Goal: Information Seeking & Learning: Learn about a topic

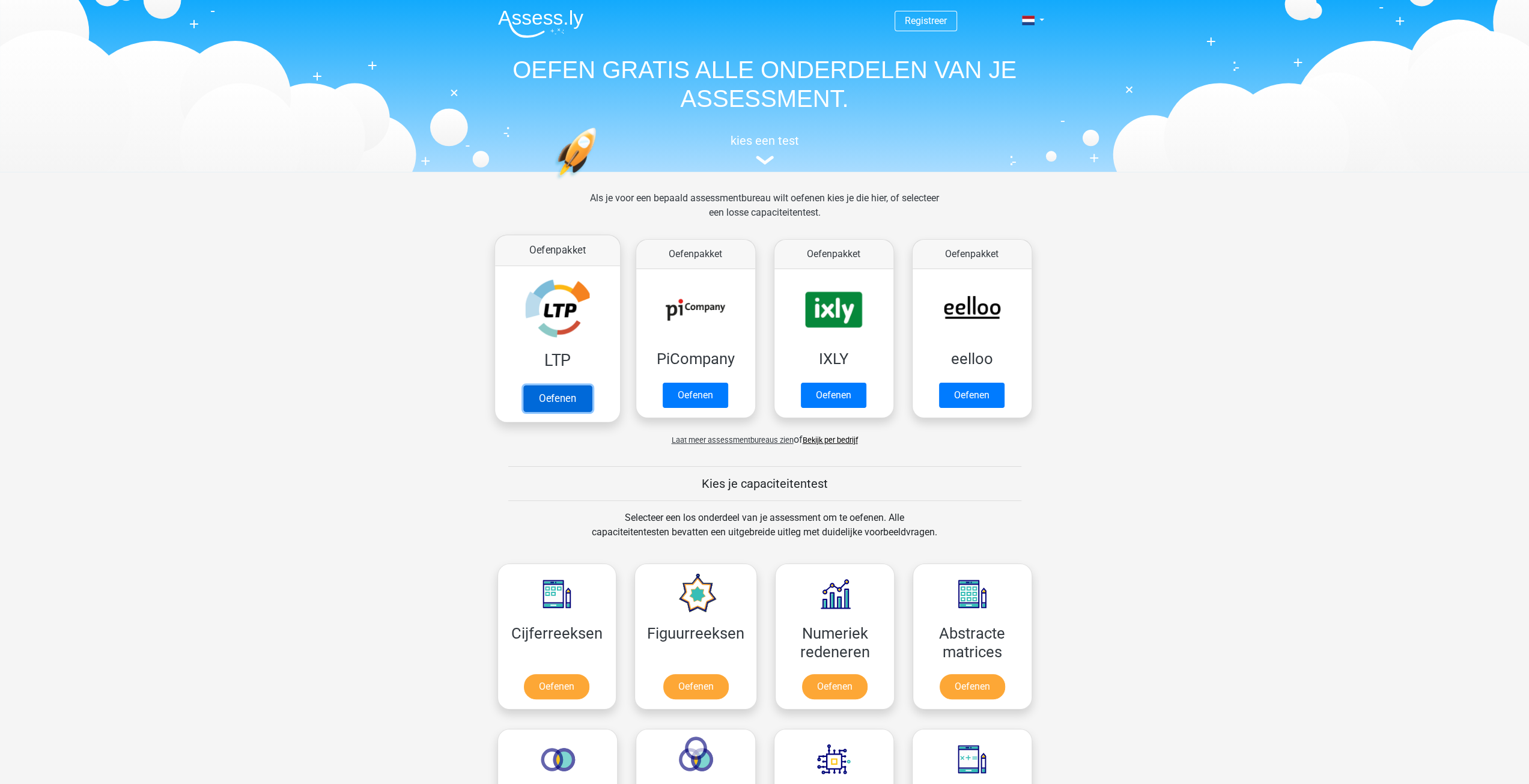
click at [568, 394] on link "Oefenen" at bounding box center [557, 399] width 69 height 27
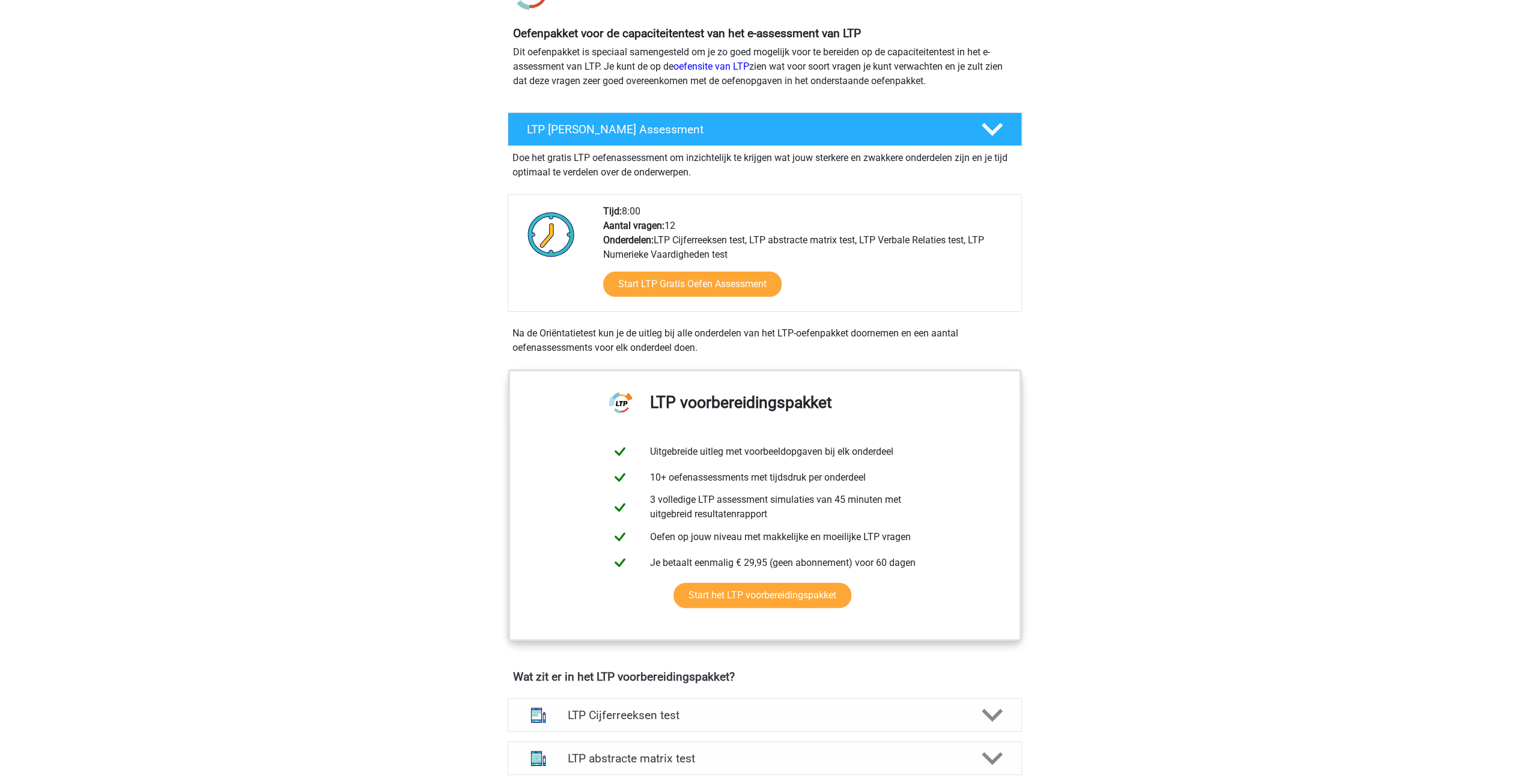
scroll to position [120, 0]
click at [665, 288] on link "Start LTP Gratis Oefen Assessment" at bounding box center [692, 284] width 205 height 29
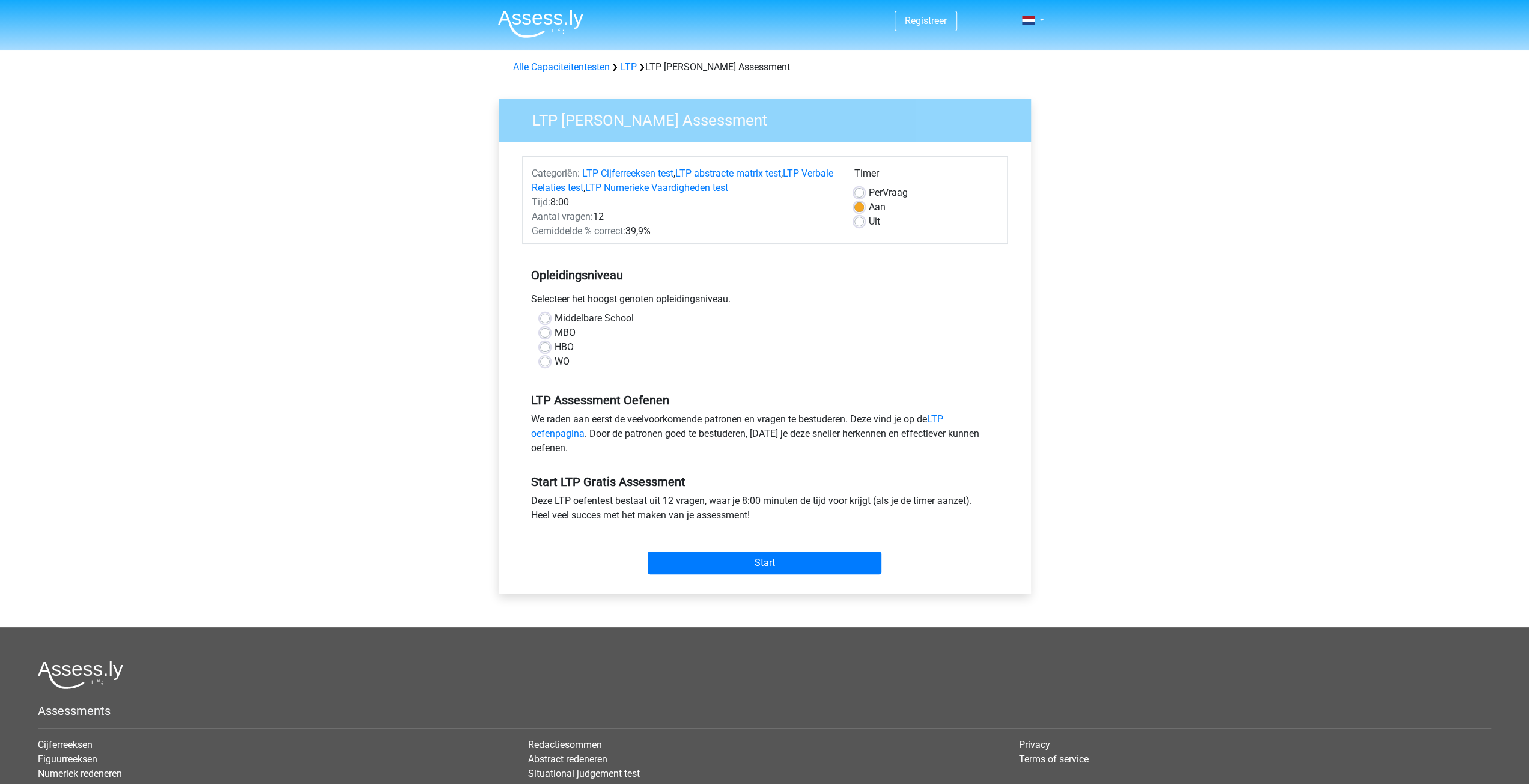
click at [555, 333] on label "MBO" at bounding box center [565, 333] width 21 height 14
click at [548, 333] on input "MBO" at bounding box center [545, 331] width 9 height 12
radio input "true"
click at [555, 343] on label "HBO" at bounding box center [564, 347] width 20 height 14
click at [545, 343] on input "HBO" at bounding box center [545, 346] width 9 height 12
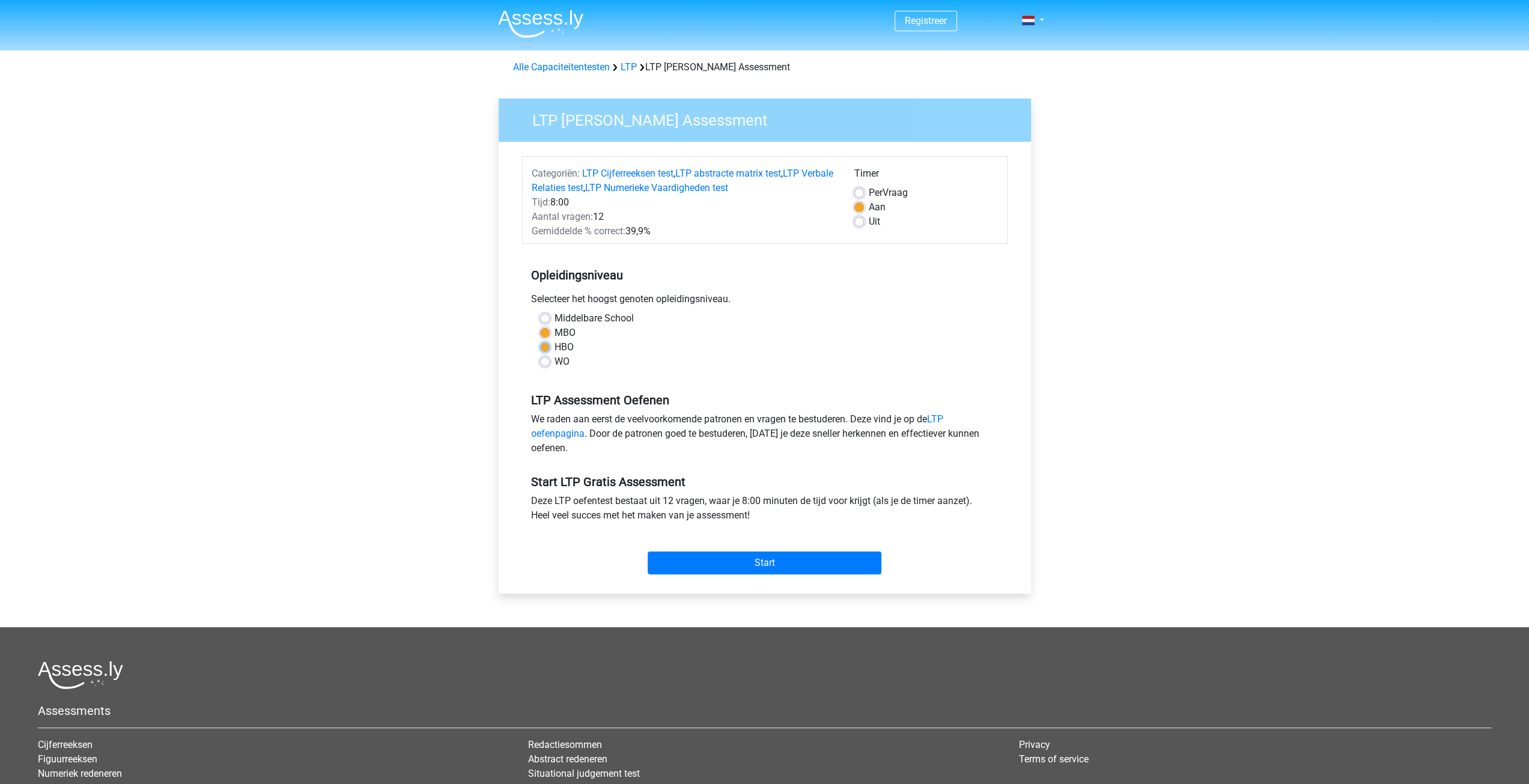
radio input "true"
click at [555, 319] on label "Middelbare School" at bounding box center [595, 318] width 80 height 14
click at [543, 319] on input "Middelbare School" at bounding box center [545, 317] width 9 height 12
radio input "true"
click at [793, 554] on input "Start" at bounding box center [764, 563] width 234 height 23
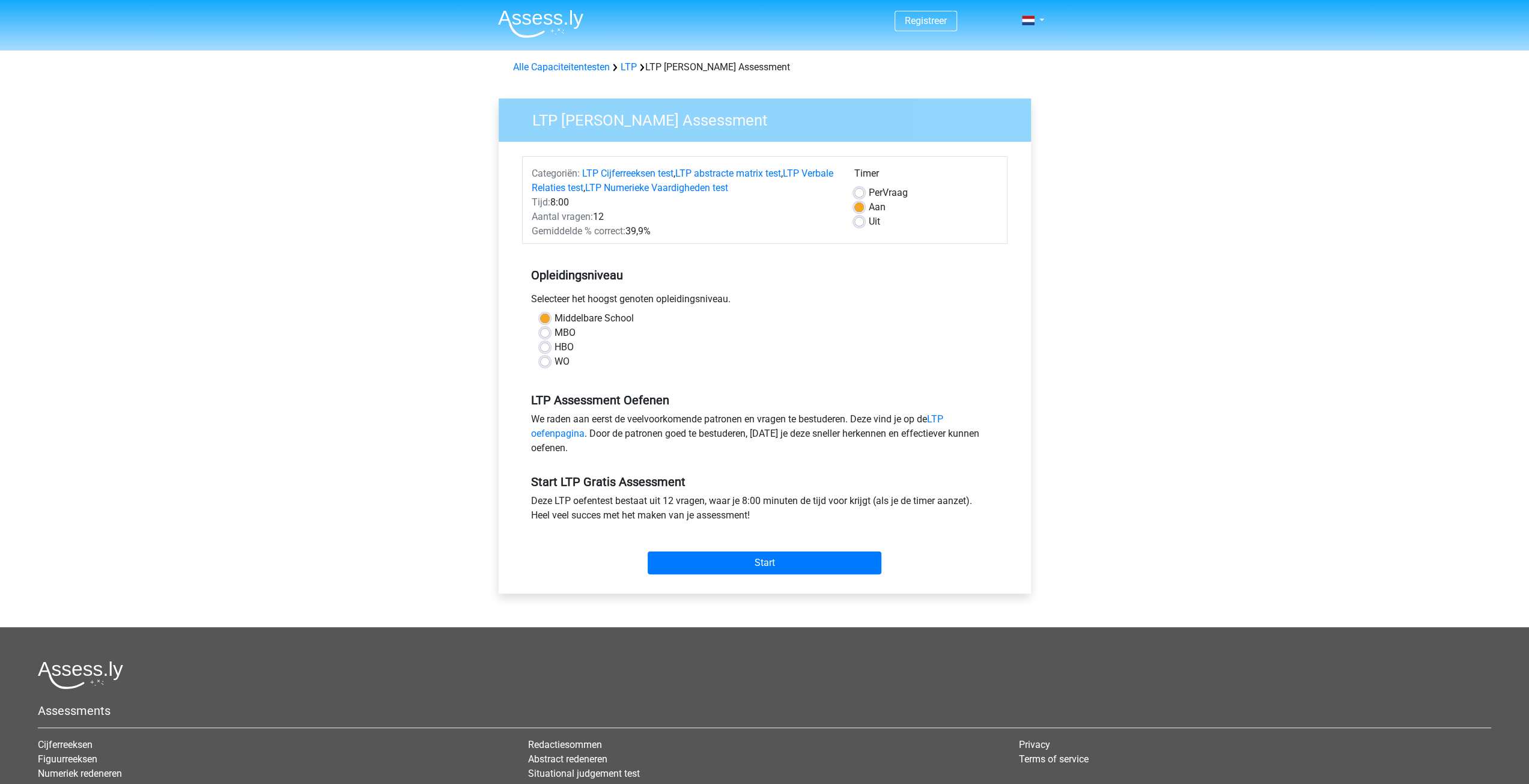
click at [863, 221] on div "Uit" at bounding box center [926, 222] width 144 height 14
click at [869, 222] on label "Uit" at bounding box center [874, 222] width 12 height 14
click at [857, 222] on input "Uit" at bounding box center [859, 221] width 9 height 12
radio input "true"
click at [869, 222] on label "Uit" at bounding box center [874, 222] width 12 height 14
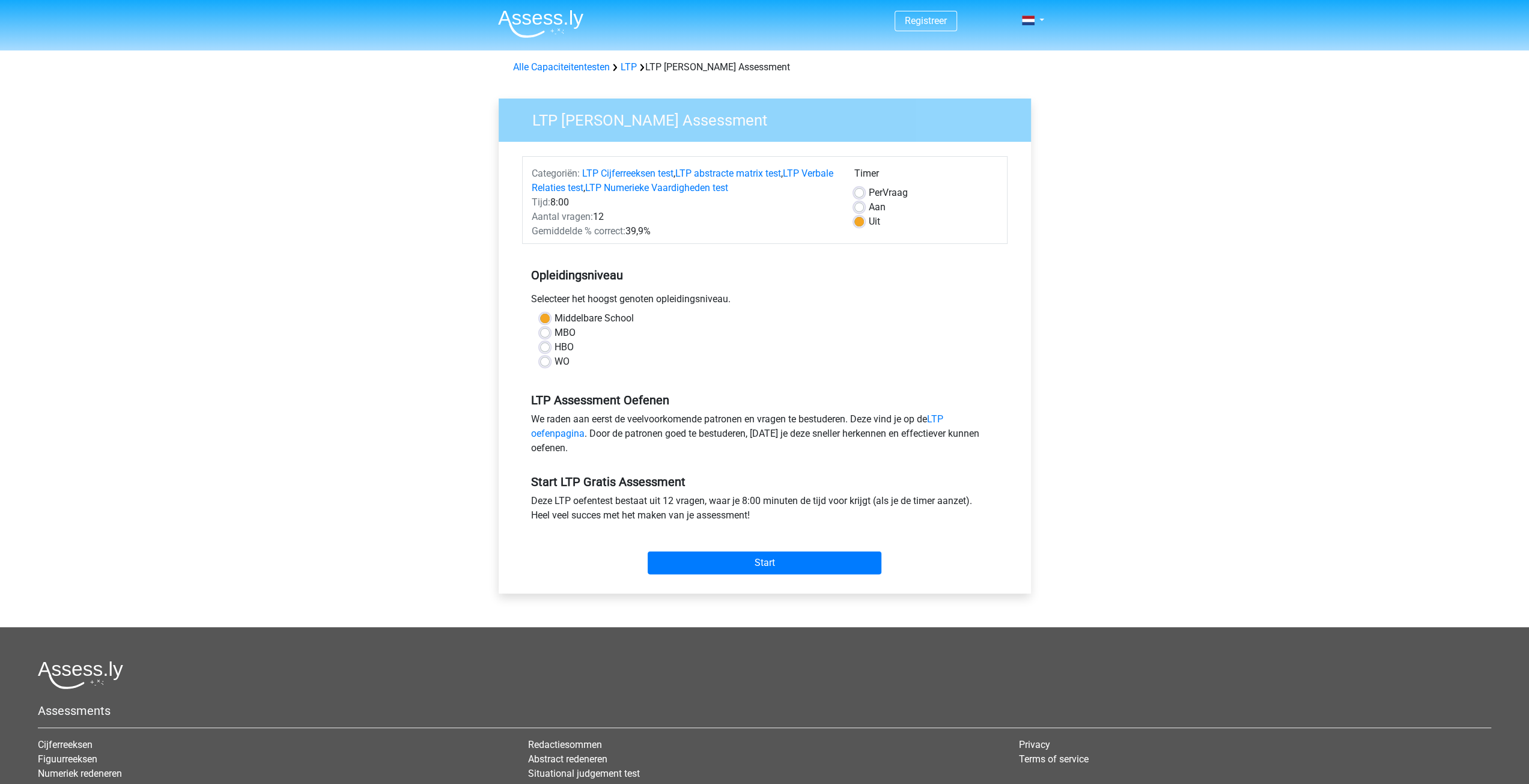
click at [857, 222] on input "Uit" at bounding box center [859, 221] width 9 height 12
click at [774, 562] on input "Start" at bounding box center [764, 563] width 234 height 23
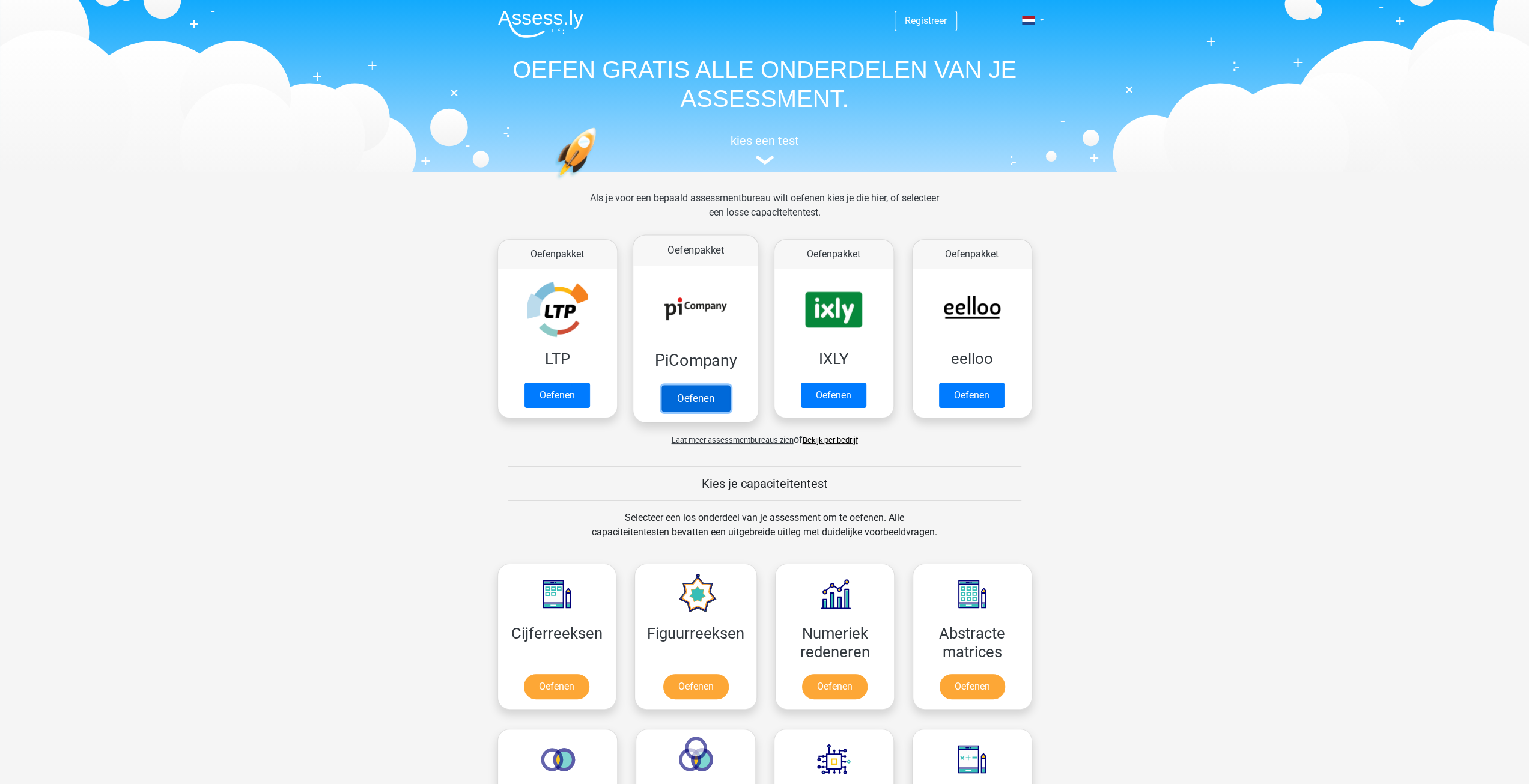
click at [705, 385] on link "Oefenen" at bounding box center [695, 399] width 69 height 27
click at [838, 401] on link "Oefenen" at bounding box center [833, 399] width 69 height 27
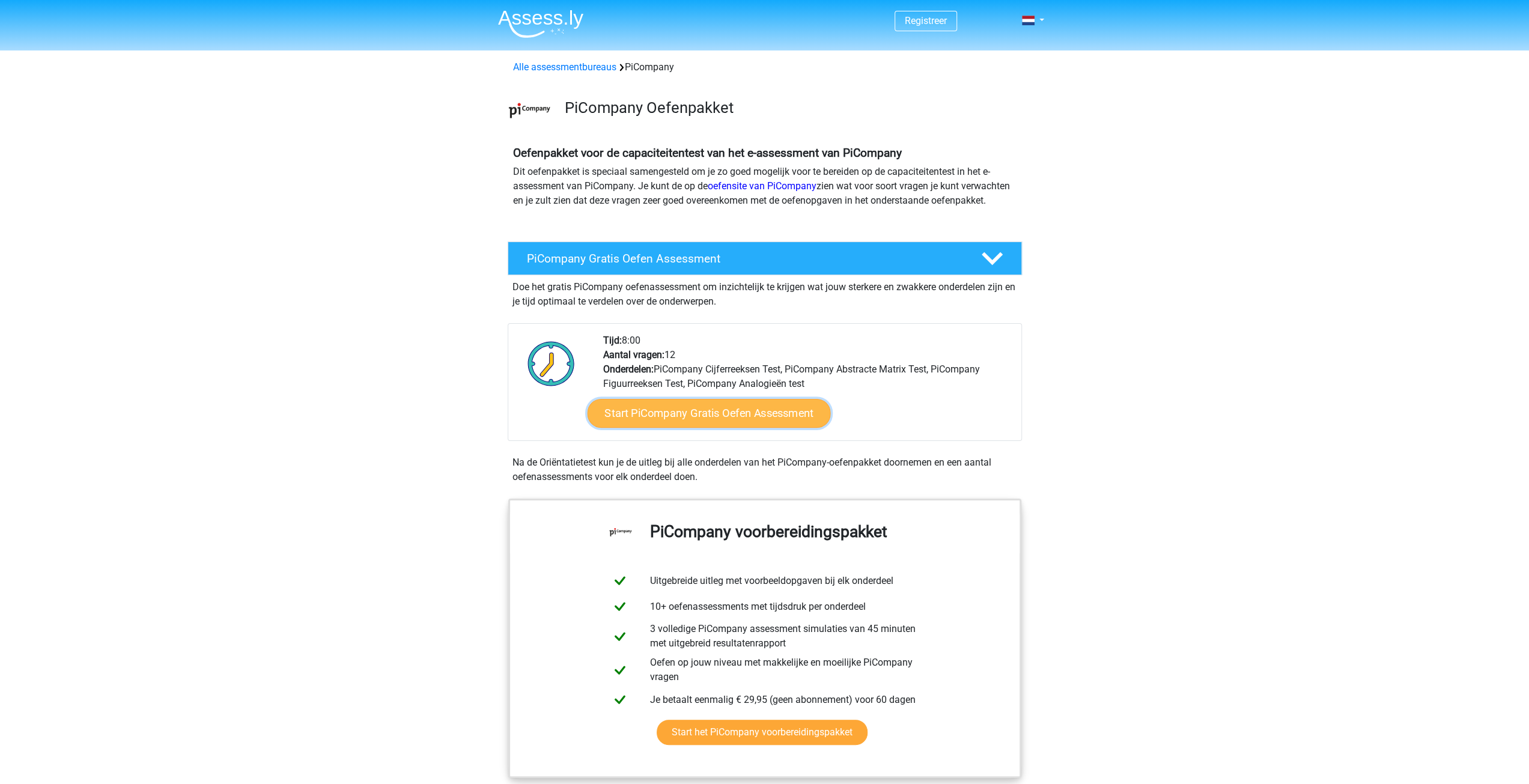
click at [717, 428] on link "Start PiCompany Gratis Oefen Assessment" at bounding box center [709, 414] width 243 height 29
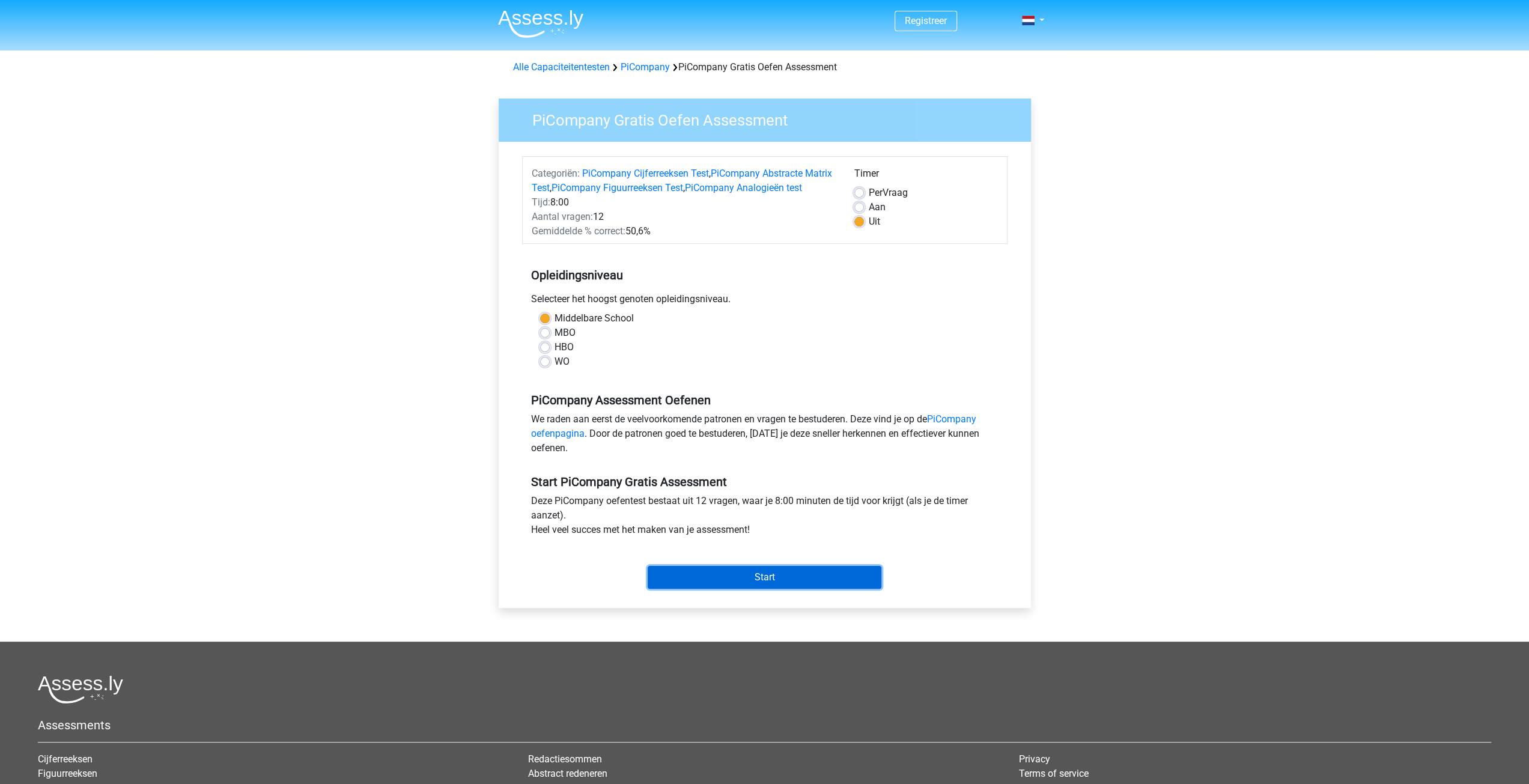
click at [751, 588] on input "Start" at bounding box center [764, 578] width 234 height 23
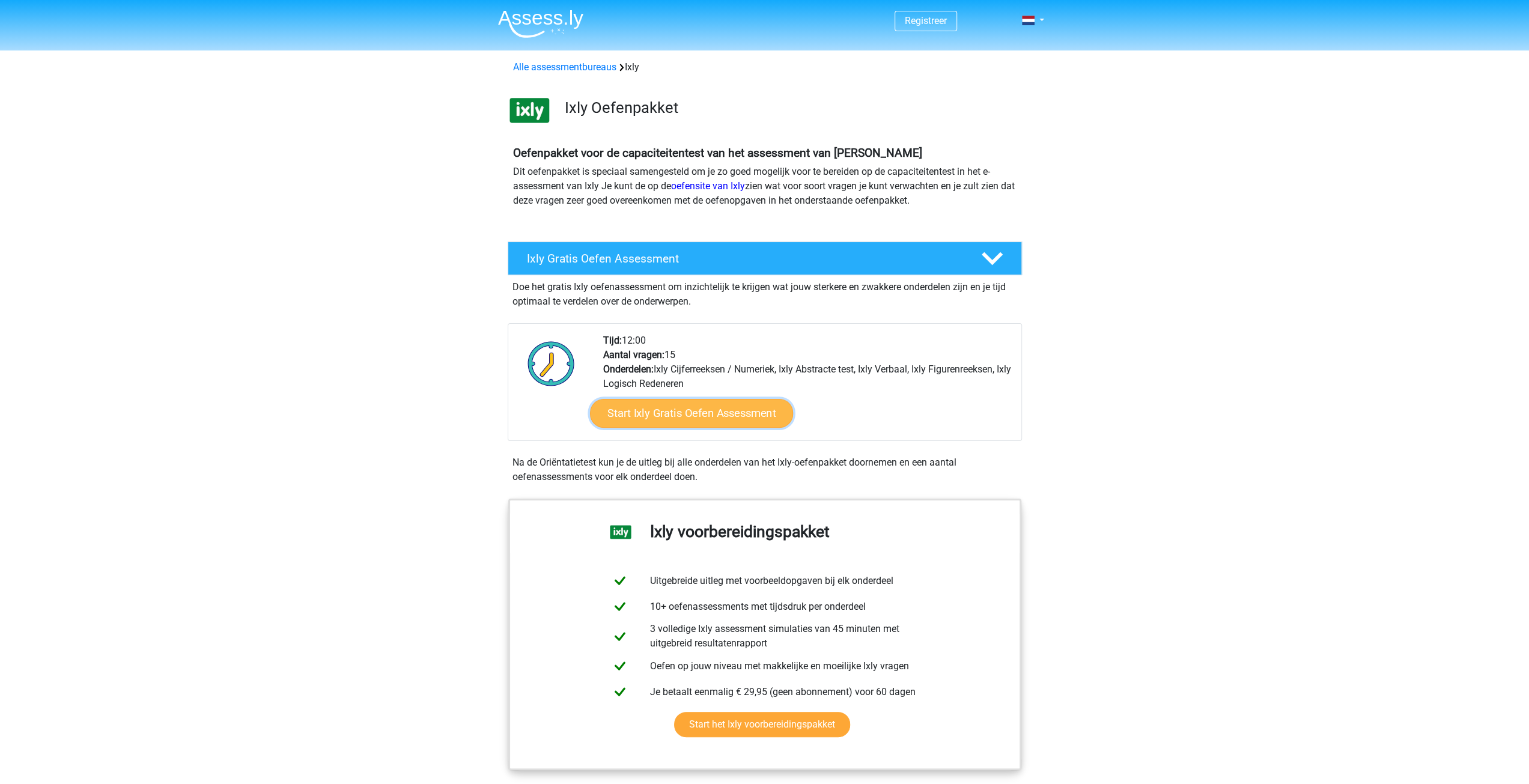
click at [709, 406] on link "Start Ixly Gratis Oefen Assessment" at bounding box center [691, 414] width 203 height 29
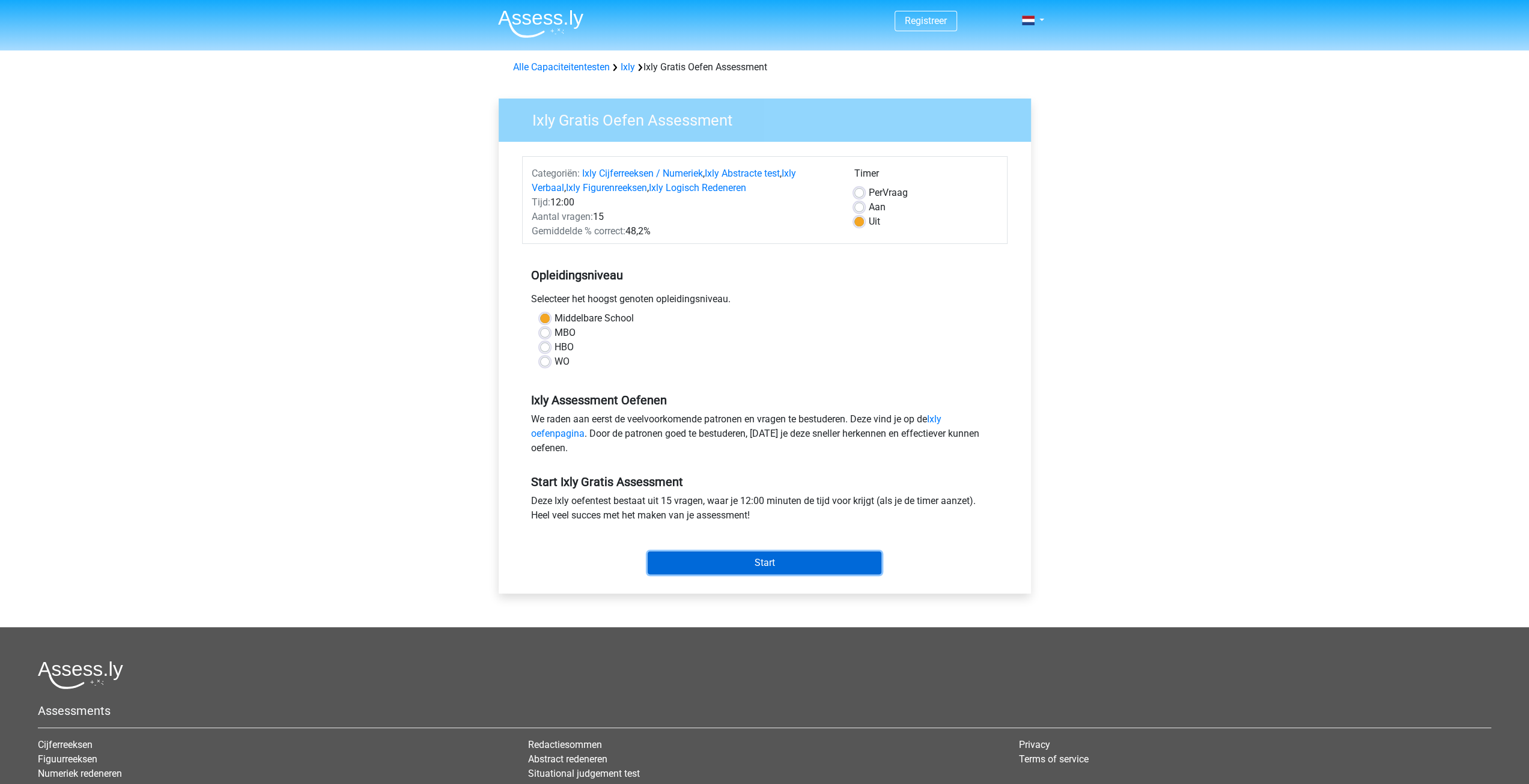
click at [723, 568] on input "Start" at bounding box center [764, 563] width 234 height 23
